Goal: Task Accomplishment & Management: Manage account settings

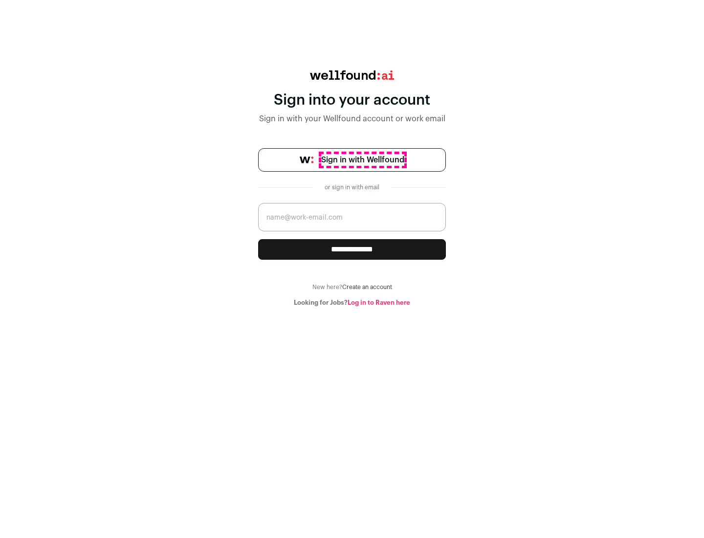
click at [362, 160] on span "Sign in with Wellfound" at bounding box center [362, 160] width 83 height 12
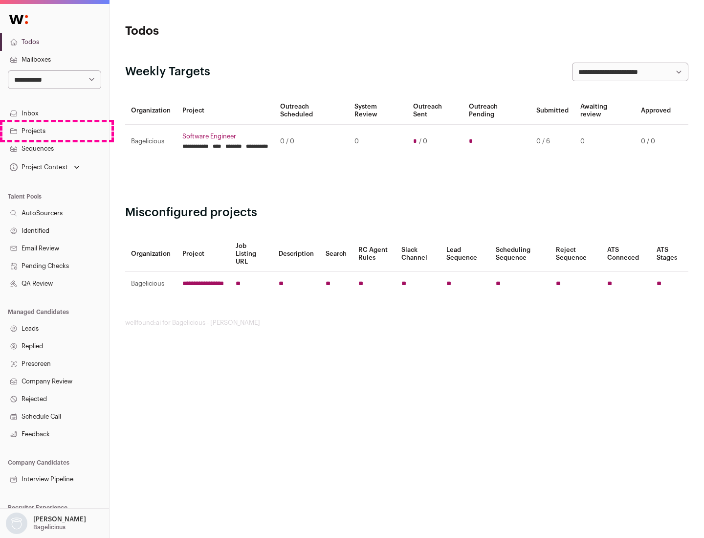
click at [54, 131] on link "Projects" at bounding box center [54, 131] width 109 height 18
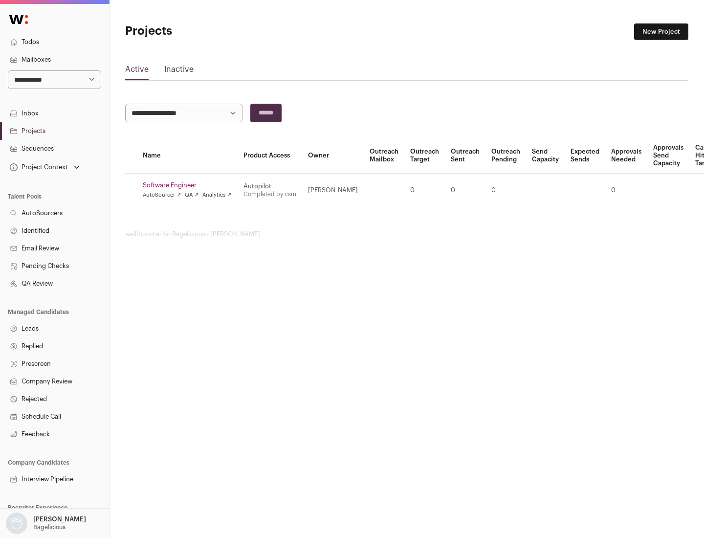
click at [190, 185] on link "Software Engineer" at bounding box center [187, 185] width 89 height 8
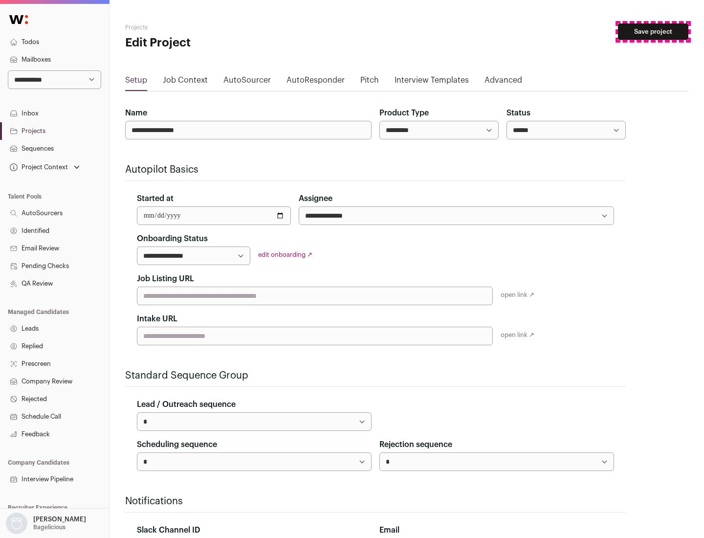
click at [653, 32] on button "Save project" at bounding box center [653, 31] width 70 height 17
